Goal: Task Accomplishment & Management: Use online tool/utility

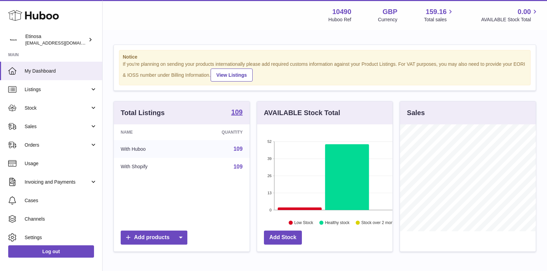
scroll to position [106, 136]
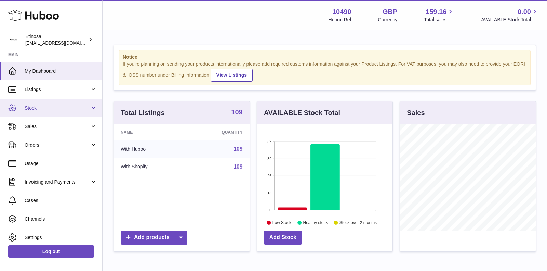
click at [80, 107] on span "Stock" at bounding box center [57, 108] width 65 height 6
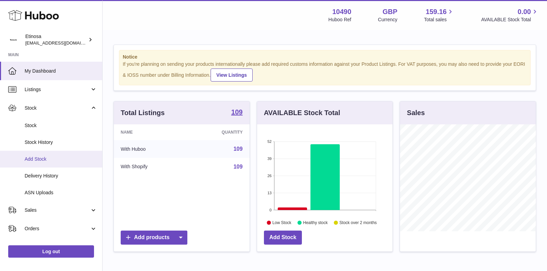
click at [39, 161] on span "Add Stock" at bounding box center [61, 159] width 73 height 6
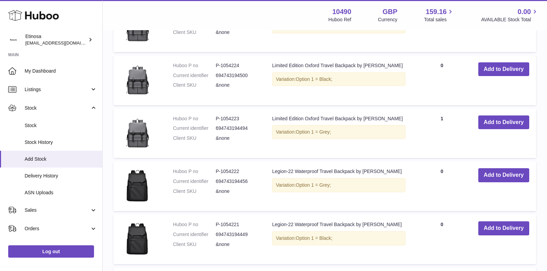
scroll to position [333, 0]
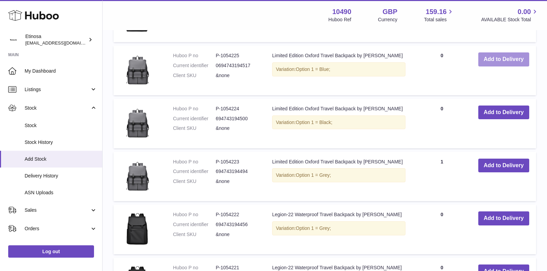
click at [496, 60] on button "Add to Delivery" at bounding box center [504, 59] width 51 height 14
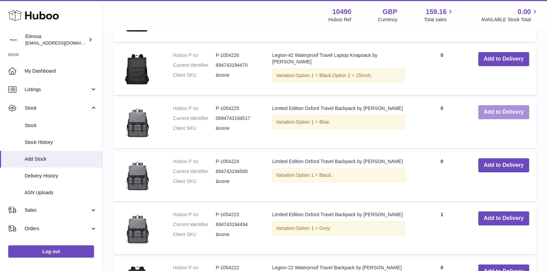
scroll to position [398, 0]
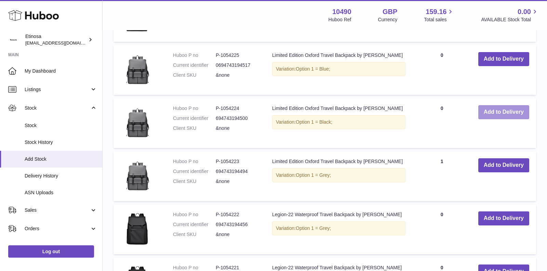
click at [499, 115] on button "Add to Delivery" at bounding box center [504, 112] width 51 height 14
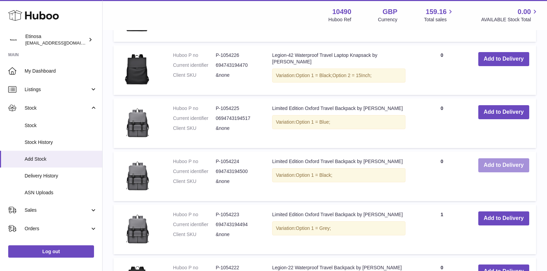
scroll to position [451, 0]
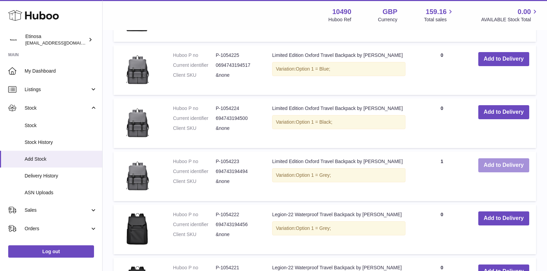
click at [501, 170] on button "Add to Delivery" at bounding box center [504, 165] width 51 height 14
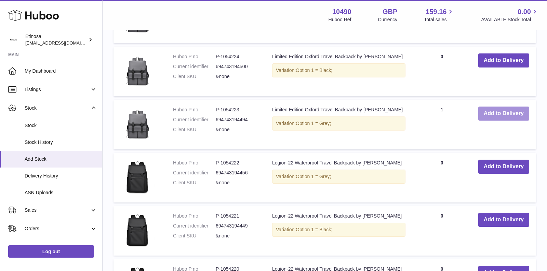
scroll to position [556, 0]
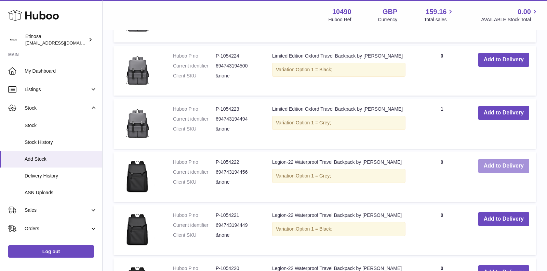
click at [502, 163] on button "Add to Delivery" at bounding box center [504, 166] width 51 height 14
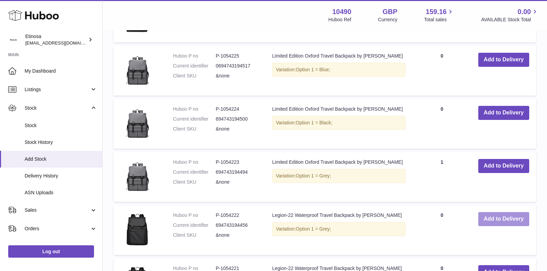
scroll to position [609, 0]
click at [498, 217] on button "Add to Delivery" at bounding box center [504, 219] width 51 height 14
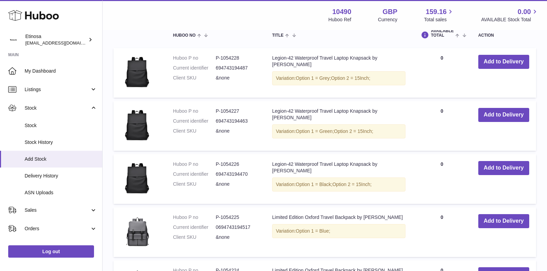
scroll to position [439, 0]
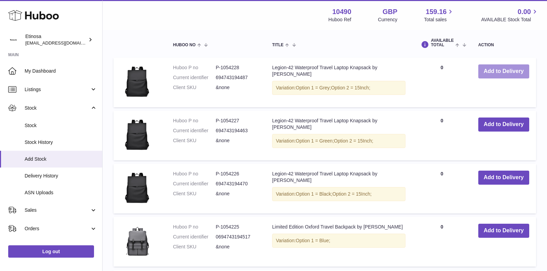
click at [512, 70] on button "Add to Delivery" at bounding box center [504, 71] width 51 height 14
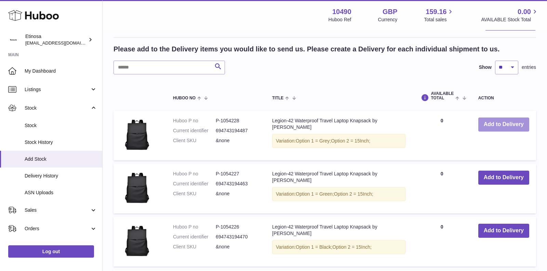
scroll to position [492, 0]
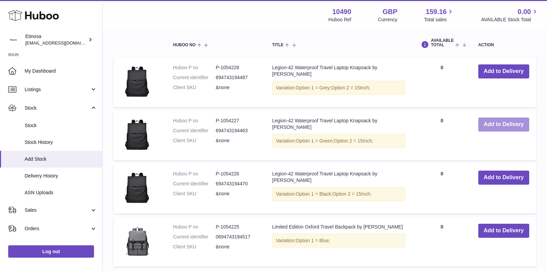
click at [498, 124] on button "Add to Delivery" at bounding box center [504, 124] width 51 height 14
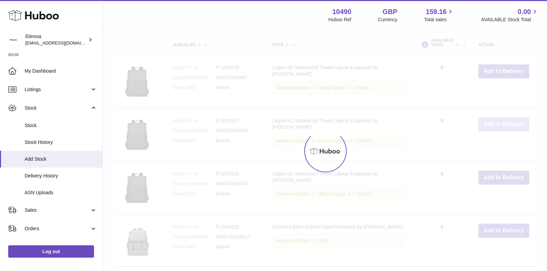
scroll to position [545, 0]
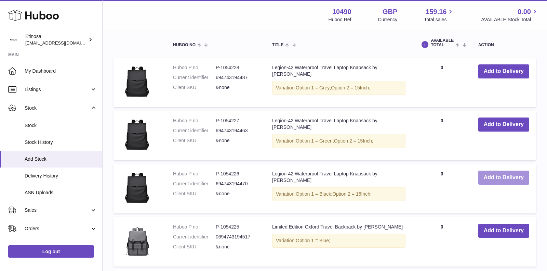
click at [492, 177] on button "Add to Delivery" at bounding box center [504, 177] width 51 height 14
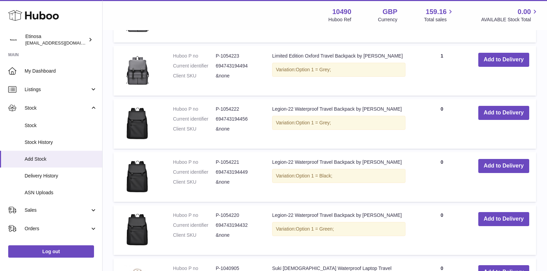
scroll to position [1002, 0]
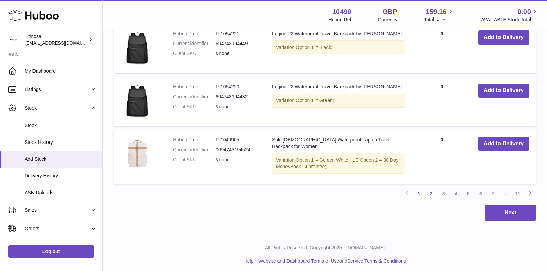
click at [430, 187] on link "2" at bounding box center [432, 193] width 12 height 12
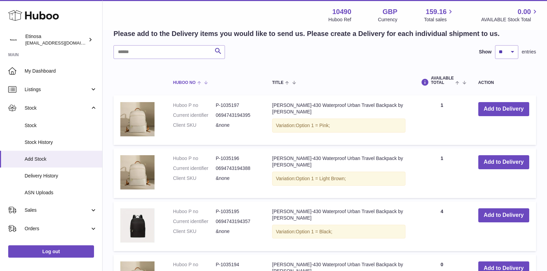
scroll to position [534, 0]
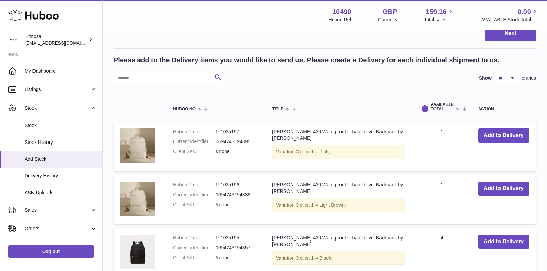
click at [154, 80] on input "text" at bounding box center [170, 78] width 112 height 14
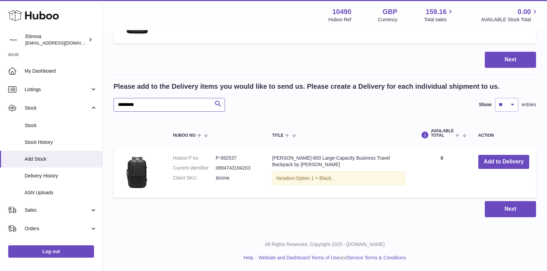
scroll to position [507, 0]
click at [488, 160] on button "Add to Delivery" at bounding box center [504, 162] width 51 height 14
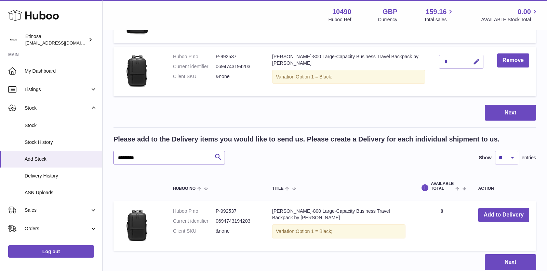
click at [155, 157] on input "*********" at bounding box center [170, 158] width 112 height 14
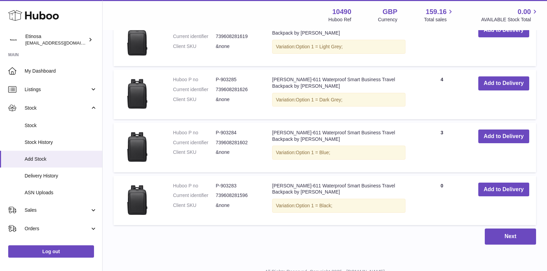
scroll to position [695, 0]
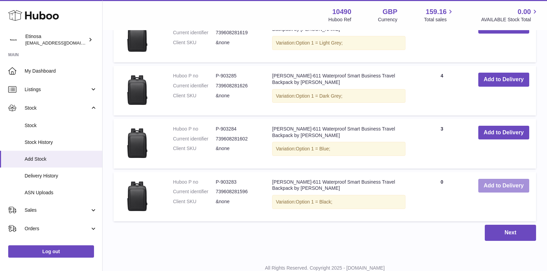
click at [498, 185] on button "Add to Delivery" at bounding box center [504, 186] width 51 height 14
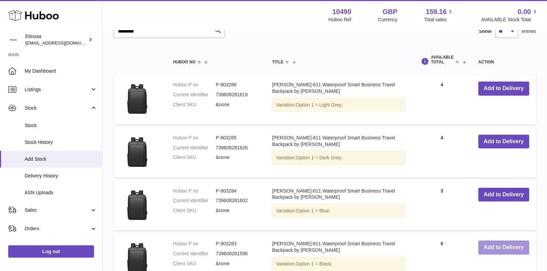
scroll to position [597, 0]
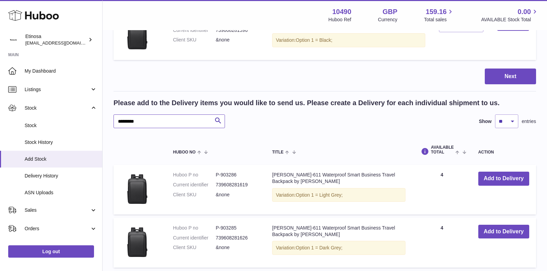
click at [152, 122] on input "*********" at bounding box center [170, 121] width 112 height 14
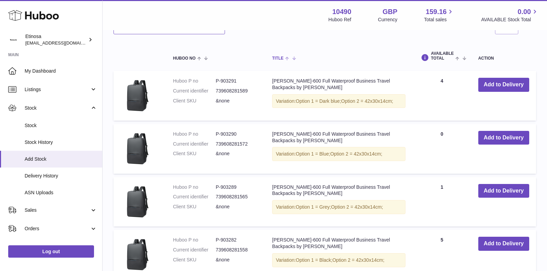
scroll to position [691, 0]
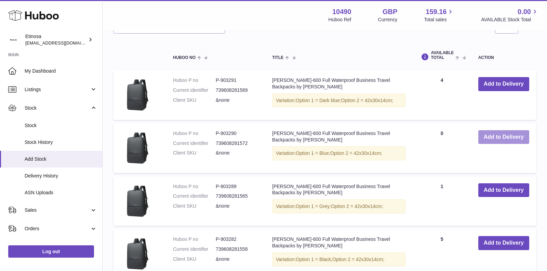
click at [497, 136] on button "Add to Delivery" at bounding box center [504, 137] width 51 height 14
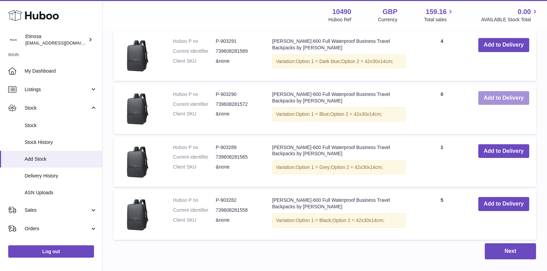
scroll to position [749, 0]
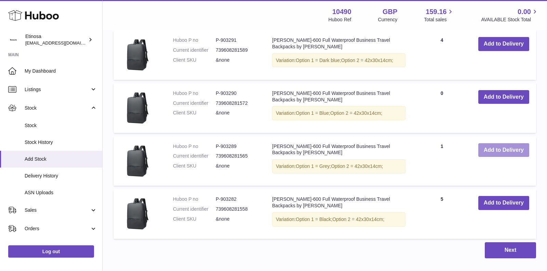
click at [497, 147] on button "Add to Delivery" at bounding box center [504, 150] width 51 height 14
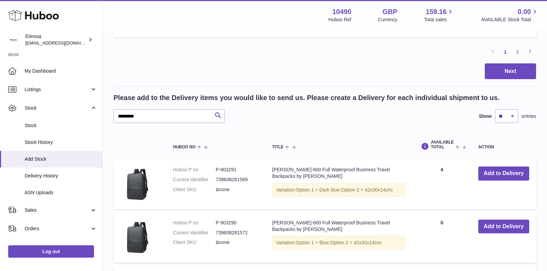
scroll to position [638, 0]
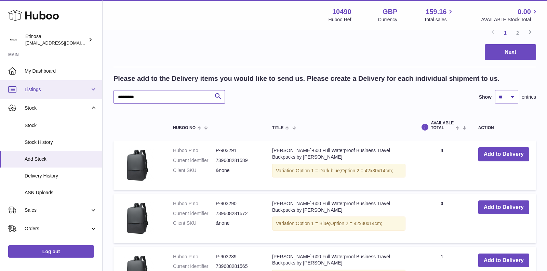
drag, startPoint x: 147, startPoint y: 99, endPoint x: 81, endPoint y: 93, distance: 65.6
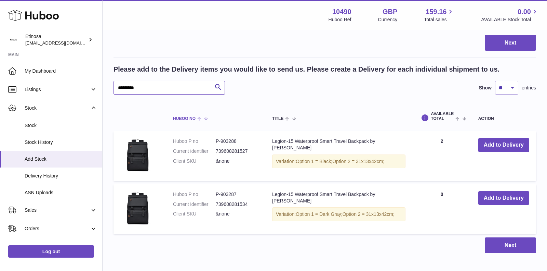
scroll to position [646, 0]
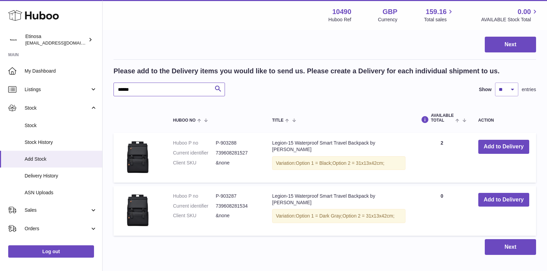
type input "******"
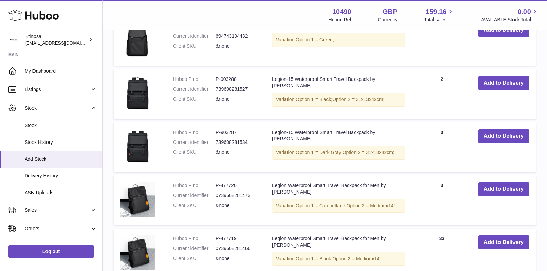
scroll to position [1027, 0]
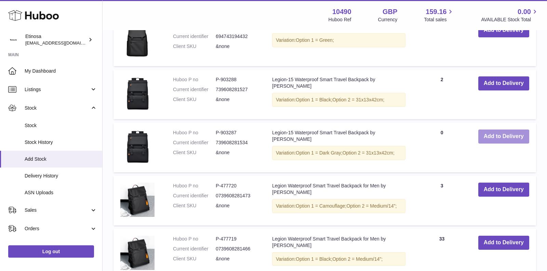
click at [499, 139] on button "Add to Delivery" at bounding box center [504, 136] width 51 height 14
click at [497, 80] on button "Add to Delivery" at bounding box center [504, 83] width 51 height 14
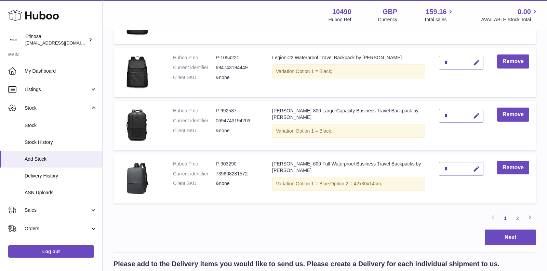
scroll to position [455, 0]
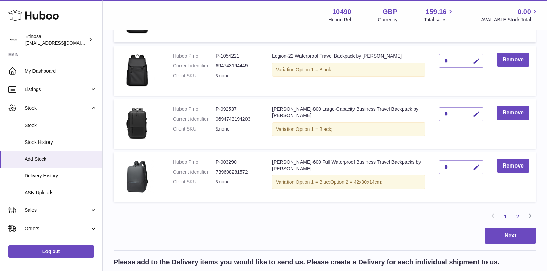
click at [516, 214] on link "2" at bounding box center [518, 216] width 12 height 12
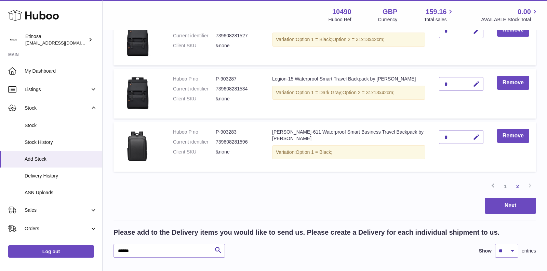
scroll to position [102, 0]
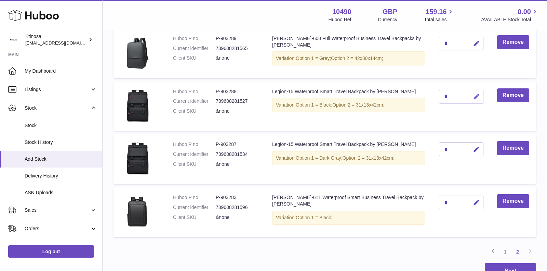
click at [473, 96] on icon "button" at bounding box center [476, 96] width 7 height 7
type input "*"
click at [472, 92] on button "submit" at bounding box center [475, 96] width 13 height 11
click at [474, 149] on icon "button" at bounding box center [476, 149] width 7 height 7
type input "*"
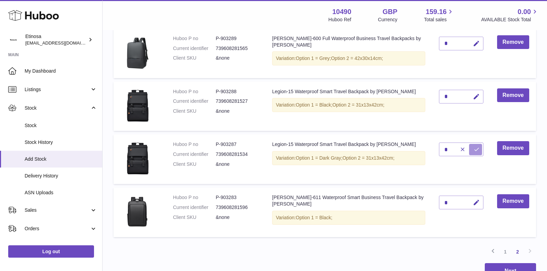
click at [474, 151] on icon "submit" at bounding box center [477, 149] width 6 height 6
click at [474, 203] on icon "button" at bounding box center [476, 202] width 7 height 7
type input "*"
click at [474, 203] on icon "submit" at bounding box center [477, 202] width 6 height 6
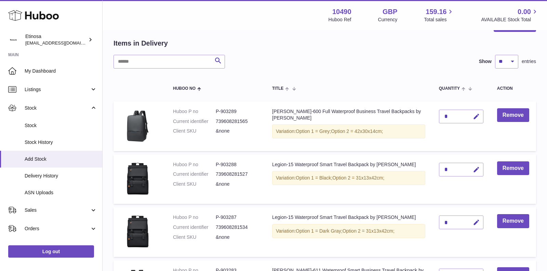
scroll to position [12, 0]
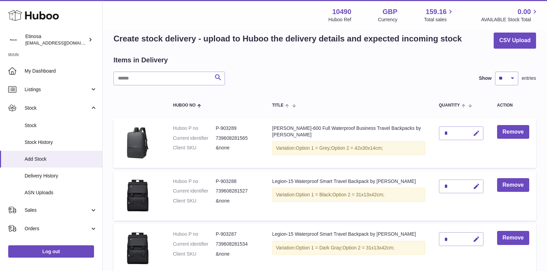
click at [474, 134] on icon "button" at bounding box center [476, 133] width 7 height 7
type input "*"
click at [474, 135] on icon "submit" at bounding box center [477, 133] width 6 height 6
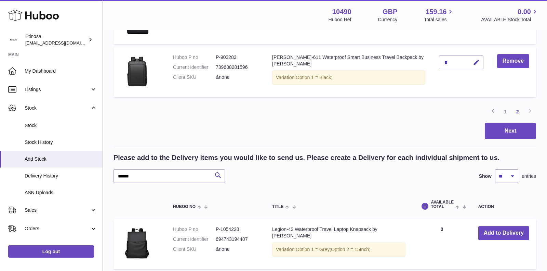
scroll to position [301, 0]
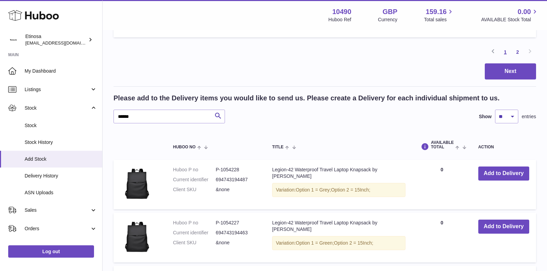
click at [507, 52] on link "1" at bounding box center [505, 52] width 12 height 12
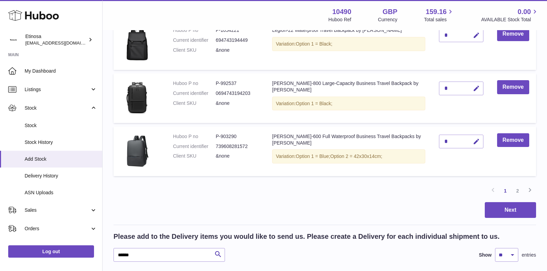
scroll to position [521, 0]
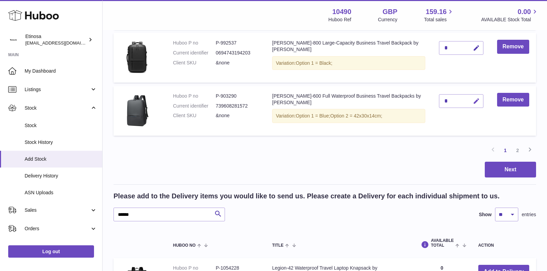
click at [473, 103] on icon "button" at bounding box center [476, 100] width 7 height 7
type input "*"
click at [476, 101] on button "submit" at bounding box center [475, 100] width 13 height 11
click at [473, 49] on icon "button" at bounding box center [476, 47] width 7 height 7
type input "*"
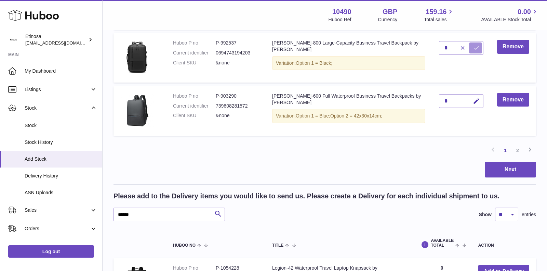
click at [474, 47] on icon "submit" at bounding box center [477, 48] width 6 height 6
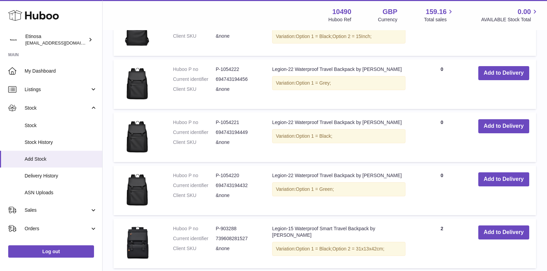
scroll to position [867, 0]
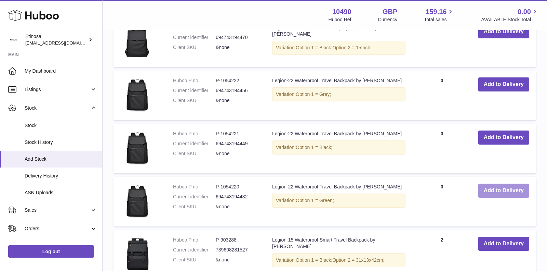
click at [502, 192] on button "Add to Delivery" at bounding box center [504, 190] width 51 height 14
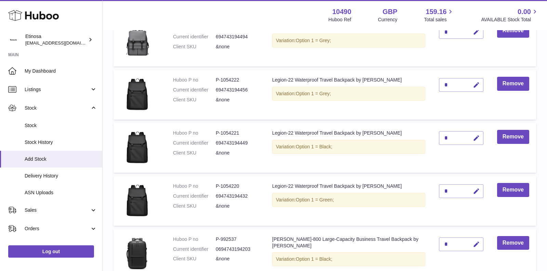
scroll to position [375, 0]
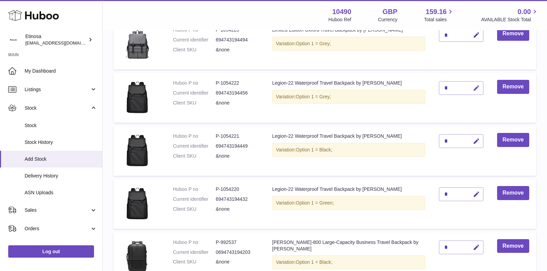
click at [473, 88] on icon "button" at bounding box center [476, 87] width 7 height 7
type input "*"
click at [469, 88] on button "submit" at bounding box center [475, 87] width 13 height 11
click at [473, 139] on icon "button" at bounding box center [476, 141] width 7 height 7
type input "*"
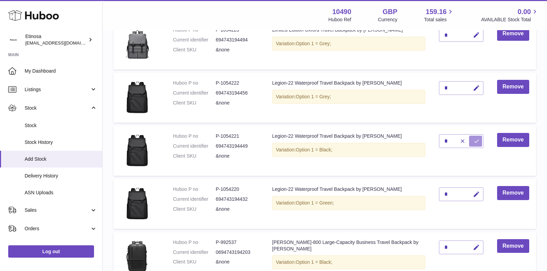
click at [474, 139] on icon "submit" at bounding box center [477, 141] width 6 height 6
click at [473, 192] on icon "button" at bounding box center [476, 194] width 7 height 7
type input "*"
click at [469, 197] on button "submit" at bounding box center [475, 193] width 13 height 11
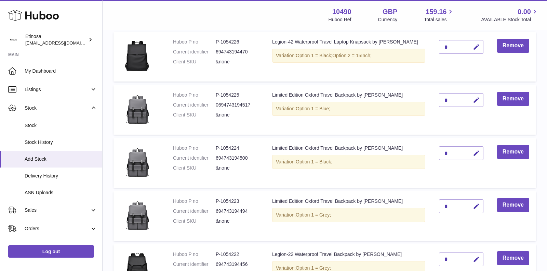
scroll to position [203, 0]
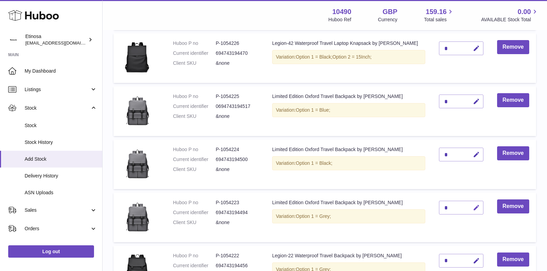
click at [473, 205] on icon "button" at bounding box center [476, 207] width 7 height 7
type input "*"
click at [474, 204] on icon "submit" at bounding box center [477, 207] width 6 height 6
click at [473, 155] on icon "button" at bounding box center [476, 154] width 7 height 7
type input "*"
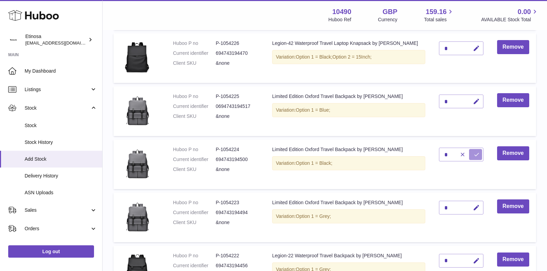
click at [474, 155] on icon "submit" at bounding box center [477, 154] width 6 height 6
click at [473, 101] on icon "button" at bounding box center [476, 101] width 7 height 7
type input "*"
click at [474, 101] on icon "submit" at bounding box center [477, 101] width 6 height 6
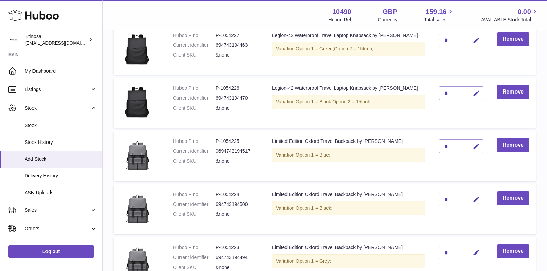
scroll to position [123, 0]
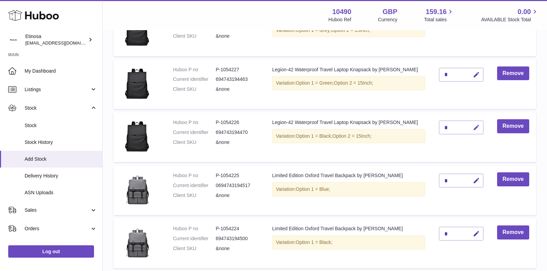
click at [473, 126] on icon "button" at bounding box center [476, 127] width 7 height 7
type input "*"
click at [474, 128] on icon "submit" at bounding box center [477, 127] width 6 height 6
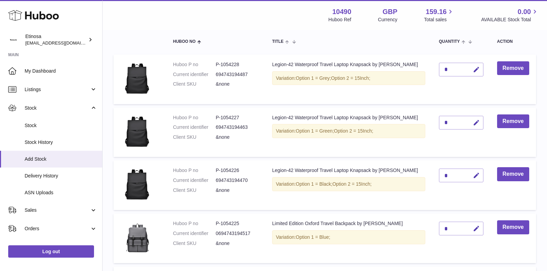
scroll to position [62, 0]
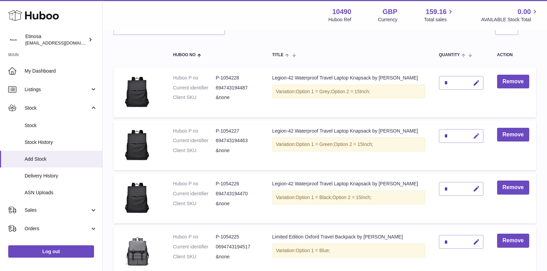
click at [473, 135] on icon "button" at bounding box center [476, 135] width 7 height 7
type input "*"
click at [474, 135] on icon "submit" at bounding box center [477, 136] width 6 height 6
click at [473, 80] on icon "button" at bounding box center [476, 82] width 7 height 7
type input "*"
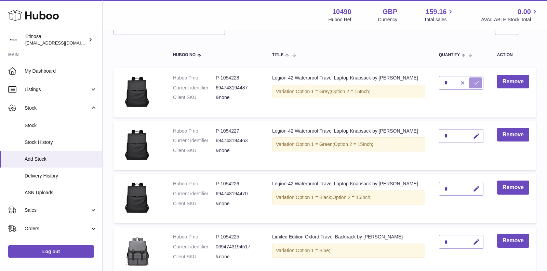
click at [474, 81] on icon "submit" at bounding box center [477, 83] width 6 height 6
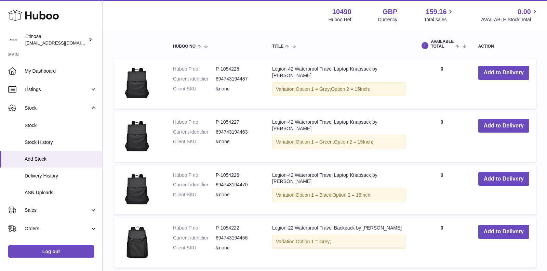
scroll to position [813, 0]
